Goal: Book appointment/travel/reservation

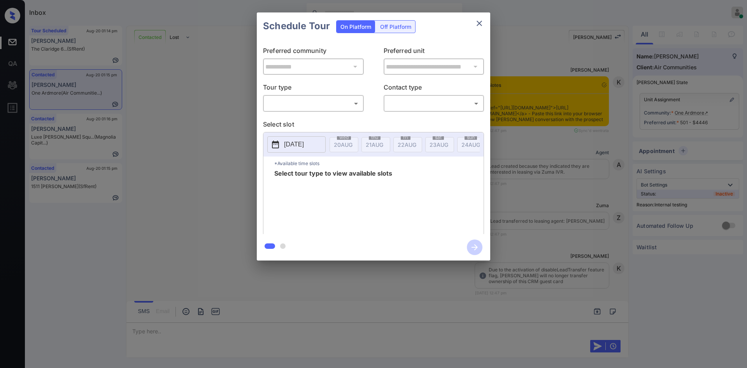
scroll to position [2067, 0]
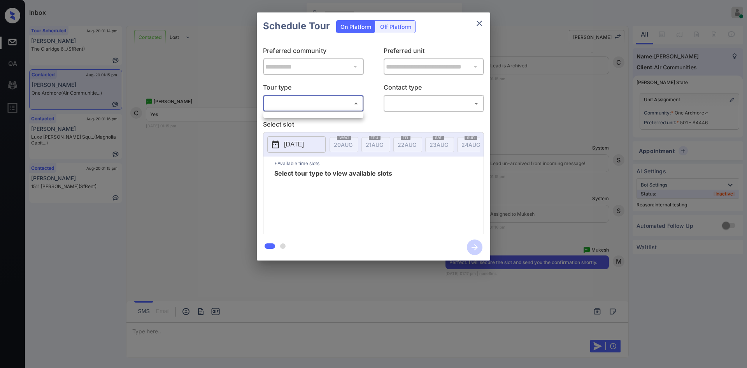
click at [311, 110] on body "Inbox Mukesh Online Set yourself offline Set yourself on break Profile Switch t…" at bounding box center [373, 184] width 747 height 368
click at [300, 113] on ul at bounding box center [313, 114] width 100 height 4
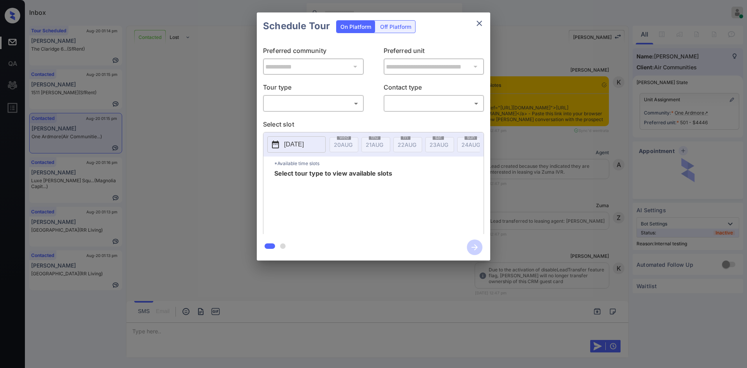
scroll to position [2165, 0]
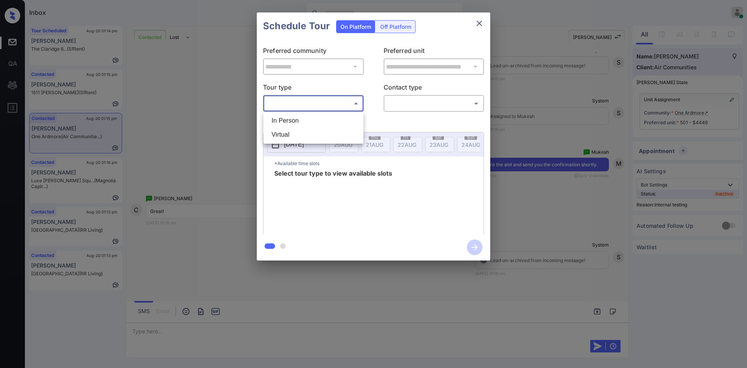
click at [341, 105] on body "Inbox Mukesh Online Set yourself offline Set yourself on break Profile Switch t…" at bounding box center [373, 184] width 747 height 368
click at [309, 126] on li "In Person" at bounding box center [313, 121] width 96 height 14
type input "********"
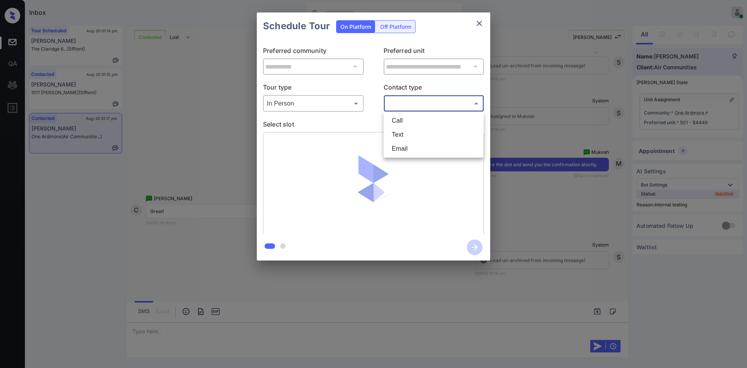
drag, startPoint x: 409, startPoint y: 101, endPoint x: 408, endPoint y: 141, distance: 39.7
click at [408, 141] on body "Inbox Mukesh Online Set yourself offline Set yourself on break Profile Switch t…" at bounding box center [373, 184] width 747 height 368
click at [408, 141] on li "Text" at bounding box center [434, 135] width 96 height 14
type input "****"
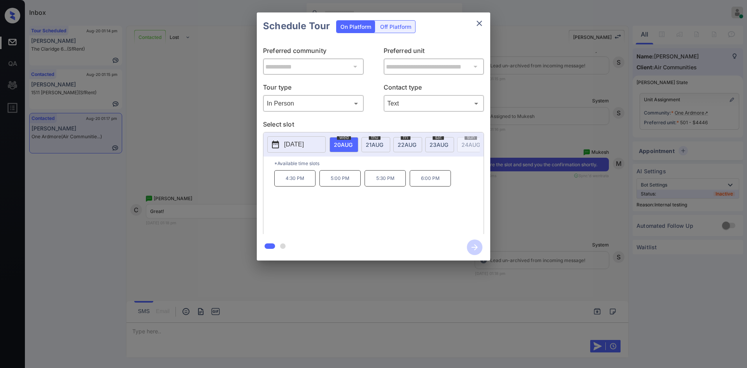
click at [300, 185] on p "4:30 PM" at bounding box center [294, 178] width 41 height 16
click at [470, 247] on icon "button" at bounding box center [475, 247] width 16 height 16
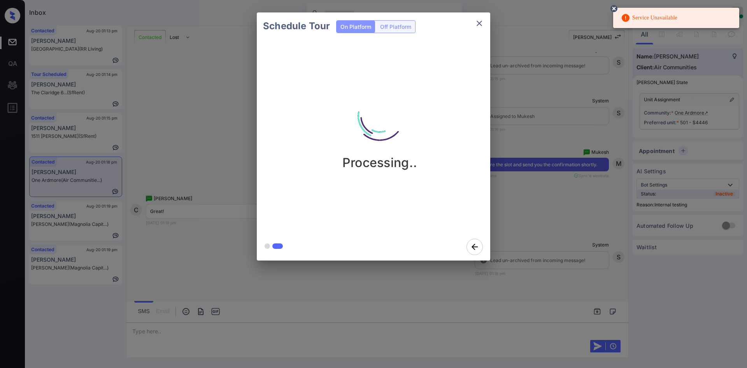
click at [612, 7] on icon at bounding box center [614, 8] width 7 height 7
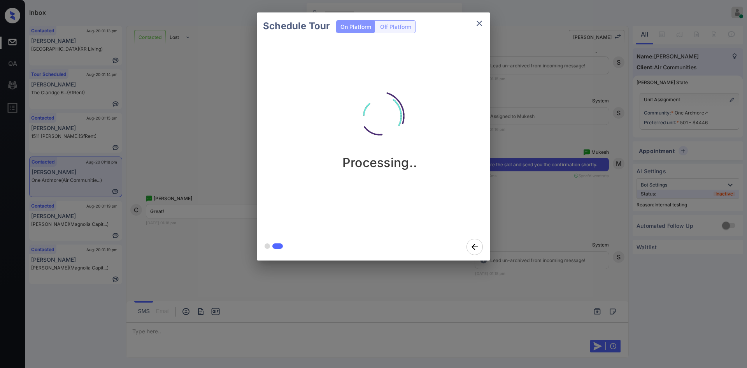
click at [257, 84] on div "Processing.." at bounding box center [380, 136] width 246 height 193
click at [188, 80] on div "Schedule Tour On Platform Off Platform Processing.." at bounding box center [373, 136] width 747 height 273
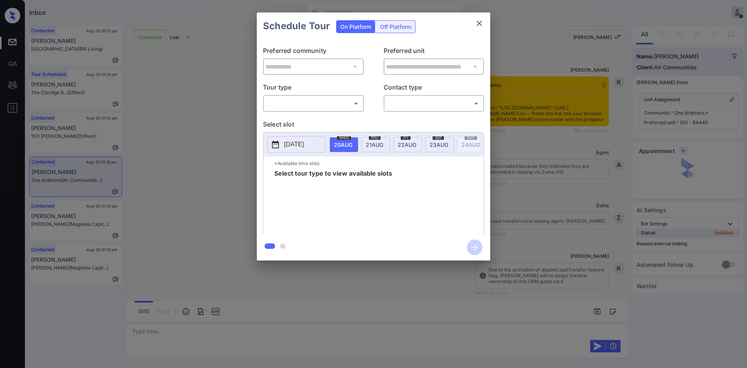
scroll to position [2165, 0]
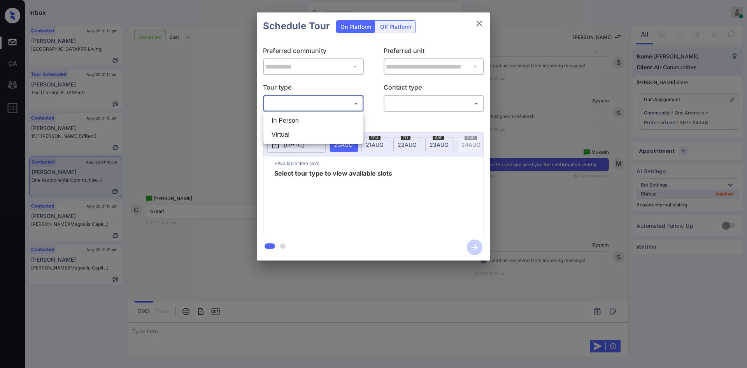
click at [351, 105] on body "Inbox Mukesh Online Set yourself offline Set yourself on break Profile Switch t…" at bounding box center [373, 184] width 747 height 368
click at [322, 123] on li "In Person" at bounding box center [313, 121] width 96 height 14
type input "********"
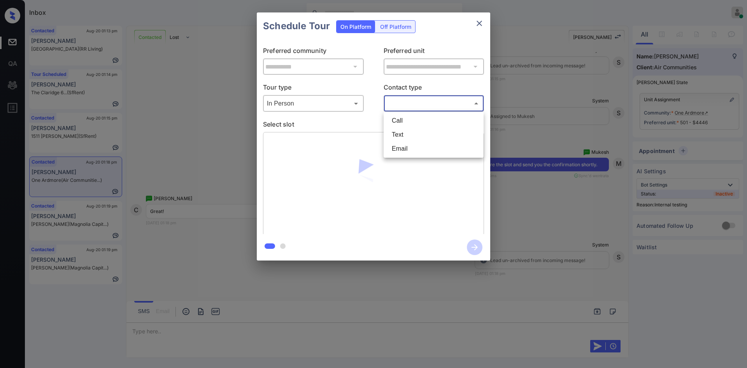
drag, startPoint x: 412, startPoint y: 109, endPoint x: 408, endPoint y: 137, distance: 29.1
click at [408, 137] on body "Inbox Mukesh Online Set yourself offline Set yourself on break Profile Switch t…" at bounding box center [373, 184] width 747 height 368
click at [408, 137] on li "Text" at bounding box center [434, 135] width 96 height 14
type input "****"
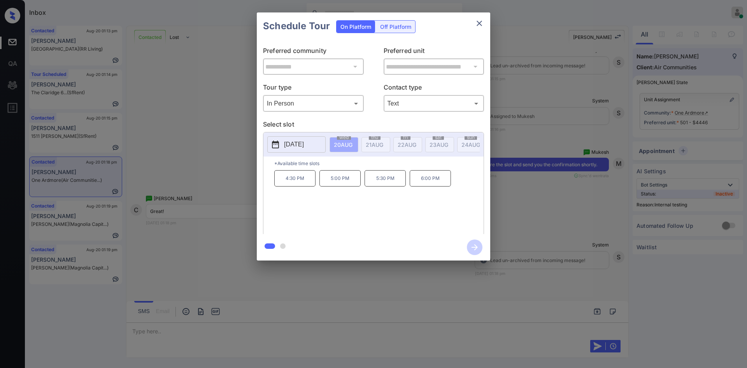
click at [286, 180] on p "4:30 PM" at bounding box center [294, 178] width 41 height 16
click at [475, 247] on icon "button" at bounding box center [475, 247] width 6 height 6
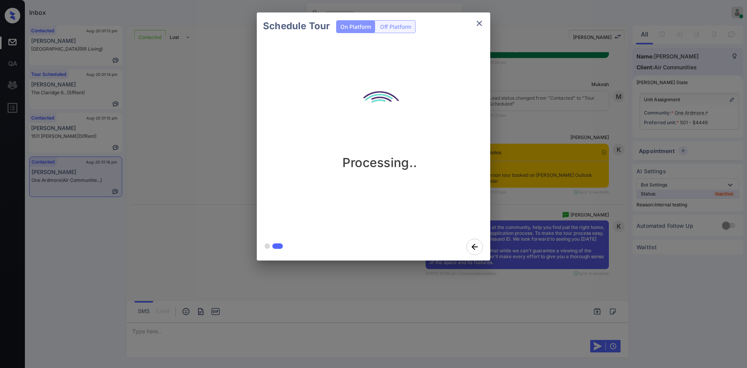
scroll to position [2476, 0]
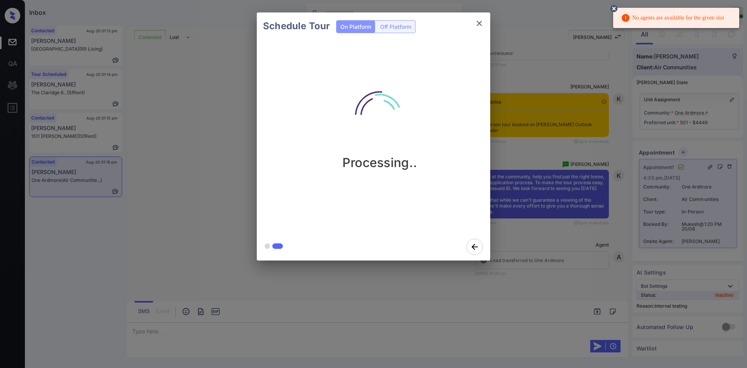
click at [530, 132] on div "Schedule Tour On Platform Off Platform Processing.." at bounding box center [373, 136] width 747 height 273
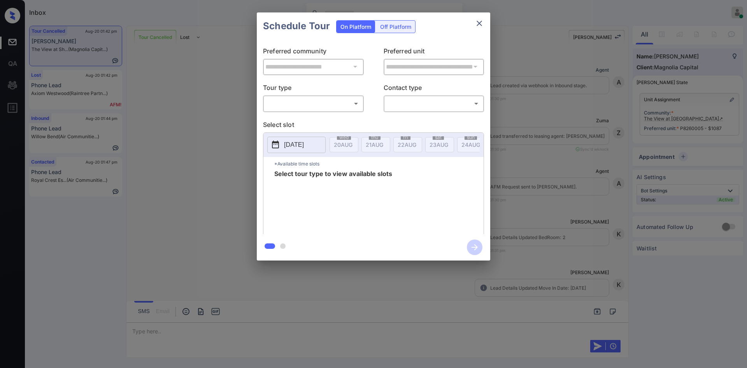
scroll to position [1438, 0]
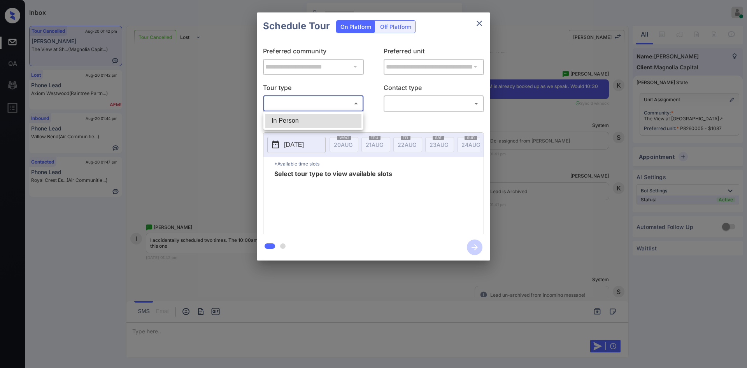
click at [338, 102] on body "Inbox Mukesh Online Set yourself offline Set yourself on break Profile Switch t…" at bounding box center [373, 184] width 747 height 368
click at [323, 117] on li "In Person" at bounding box center [313, 121] width 96 height 14
type input "********"
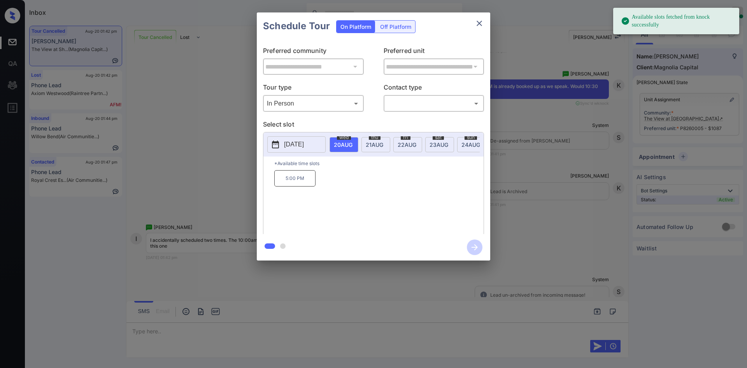
click at [565, 160] on div "**********" at bounding box center [373, 136] width 747 height 273
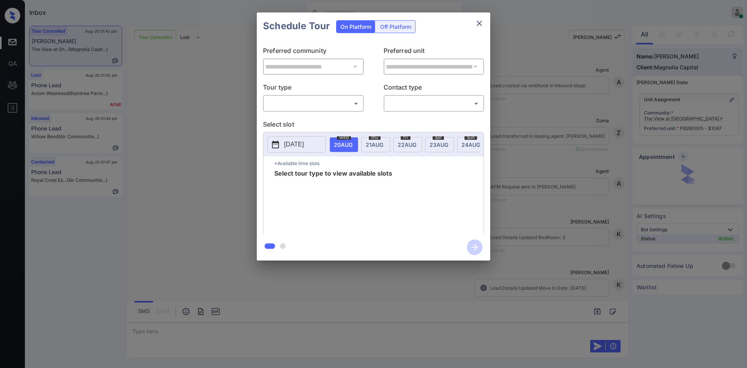
scroll to position [1438, 0]
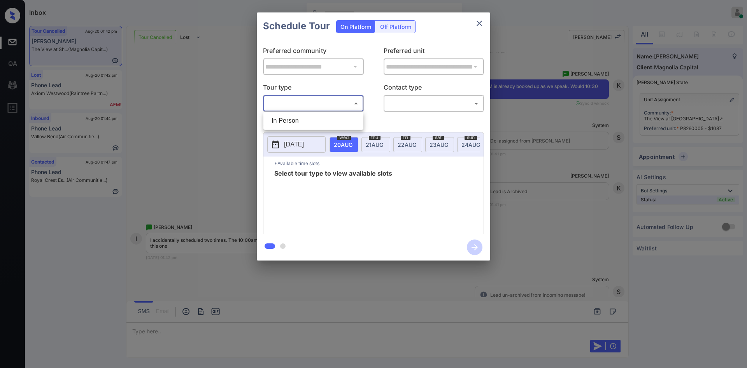
click at [353, 104] on body "Inbox Mukesh Online Set yourself offline Set yourself on break Profile Switch t…" at bounding box center [373, 184] width 747 height 368
click at [304, 120] on li "In Person" at bounding box center [313, 121] width 96 height 14
type input "********"
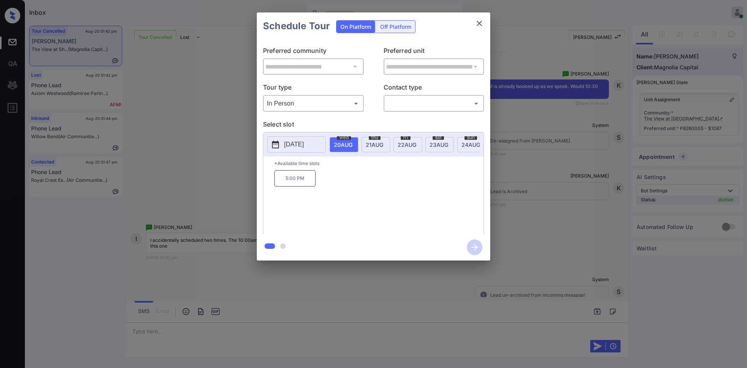
click at [293, 140] on p "[DATE]" at bounding box center [294, 144] width 20 height 9
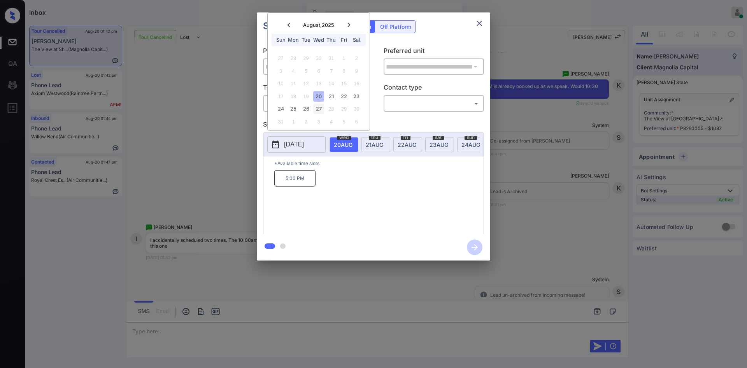
click at [322, 112] on div "27" at bounding box center [318, 109] width 11 height 11
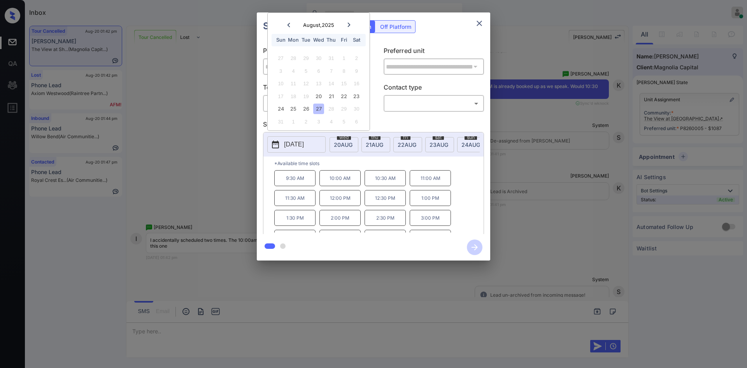
click at [186, 195] on div "**********" at bounding box center [373, 136] width 747 height 273
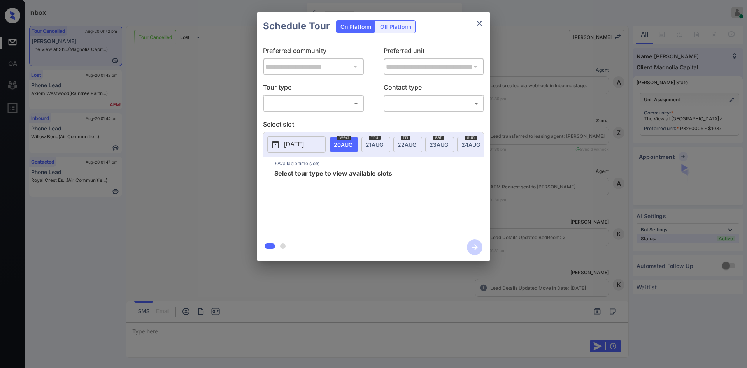
scroll to position [1825, 0]
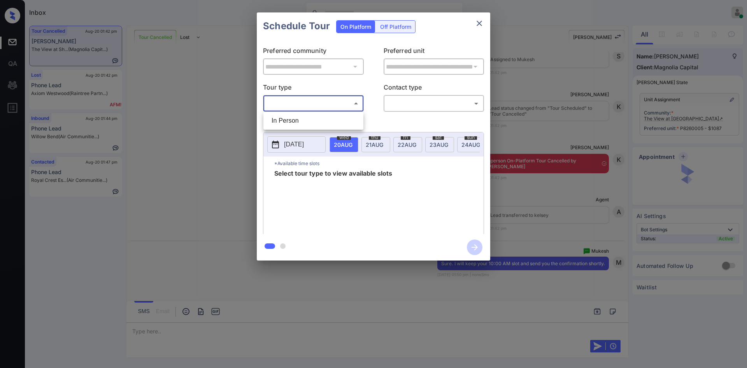
click at [331, 105] on body "Inbox Mukesh Online Set yourself offline Set yourself on break Profile Switch t…" at bounding box center [373, 184] width 747 height 368
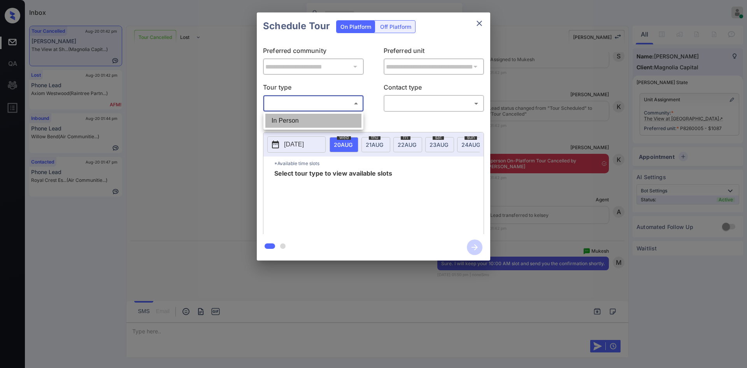
click at [326, 116] on li "In Person" at bounding box center [313, 121] width 96 height 14
type input "********"
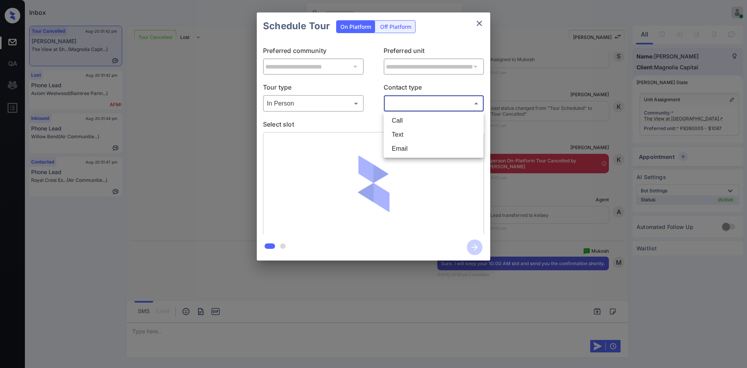
click at [402, 109] on body "Inbox Mukesh Online Set yourself offline Set yourself on break Profile Switch t…" at bounding box center [373, 184] width 747 height 368
click at [402, 133] on li "Text" at bounding box center [434, 135] width 96 height 14
type input "****"
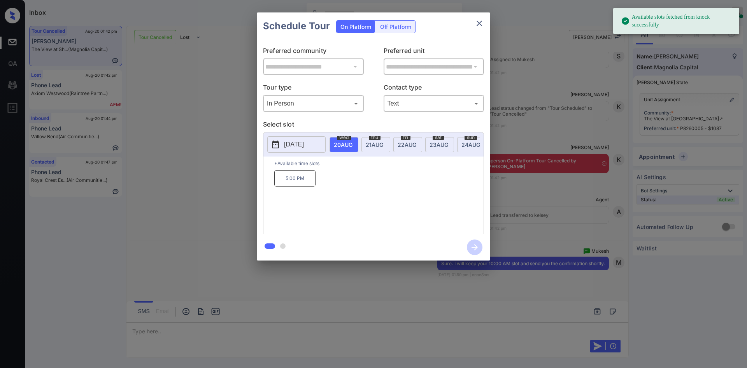
click at [304, 148] on p "[DATE]" at bounding box center [294, 144] width 20 height 9
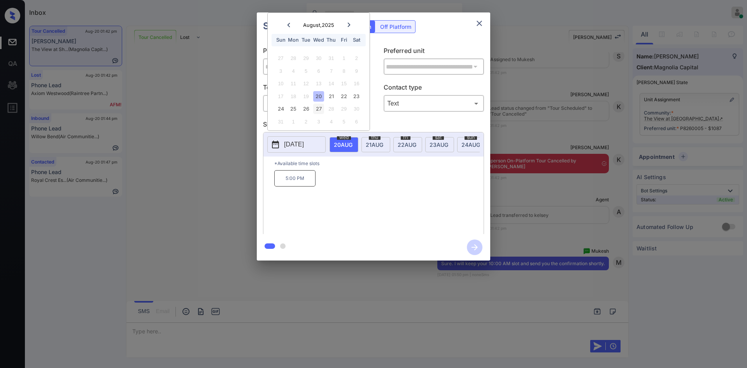
click at [316, 110] on div "27" at bounding box center [318, 109] width 11 height 11
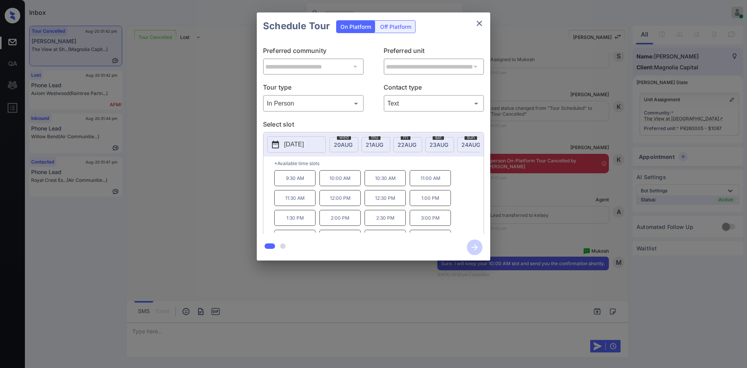
click at [344, 178] on p "10:00 AM" at bounding box center [339, 178] width 41 height 16
click at [474, 242] on icon "button" at bounding box center [475, 247] width 16 height 16
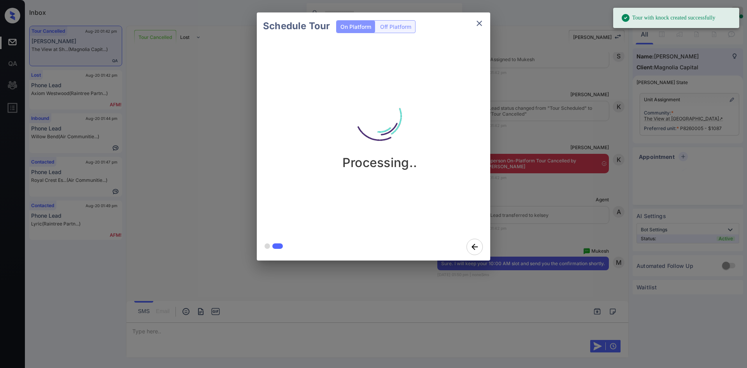
click at [567, 184] on div "Schedule Tour On Platform Off Platform Processing.." at bounding box center [373, 136] width 747 height 273
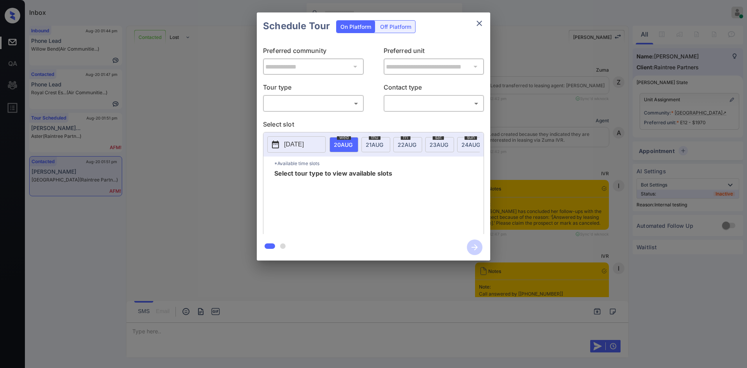
scroll to position [1844, 0]
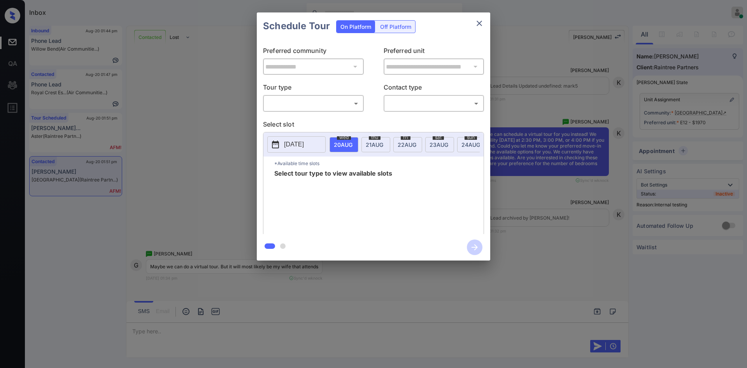
click at [333, 105] on body "Inbox Mukesh Online Set yourself offline Set yourself on break Profile Switch t…" at bounding box center [373, 184] width 747 height 368
click at [190, 128] on div at bounding box center [373, 184] width 747 height 368
click at [190, 128] on div "**********" at bounding box center [373, 136] width 747 height 273
